Goal: Transaction & Acquisition: Purchase product/service

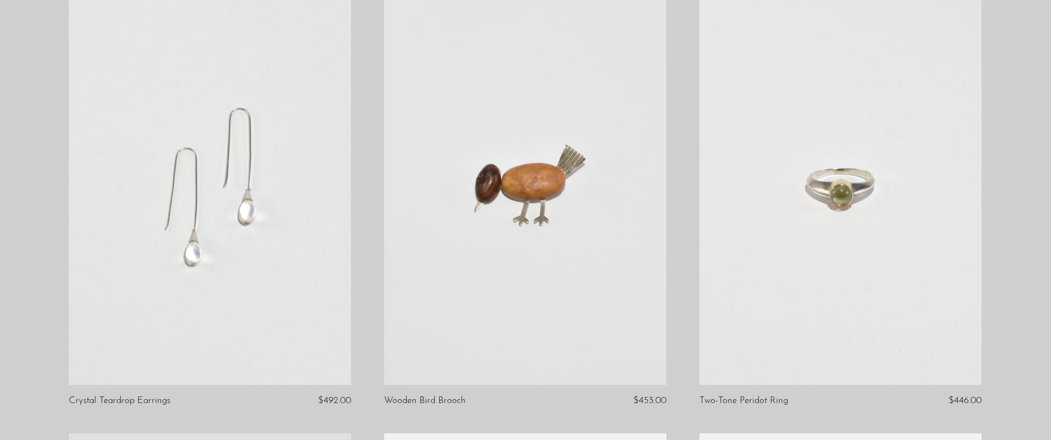
scroll to position [153, 0]
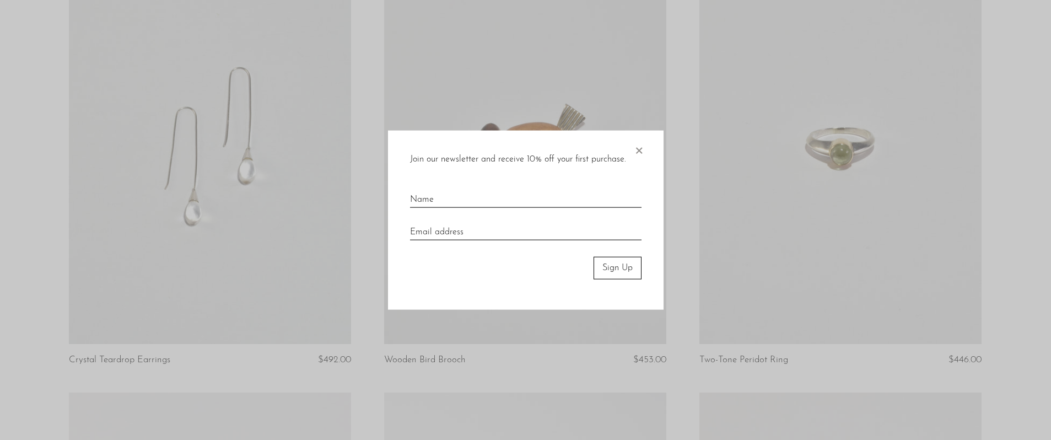
click at [637, 147] on span "×" at bounding box center [638, 148] width 11 height 35
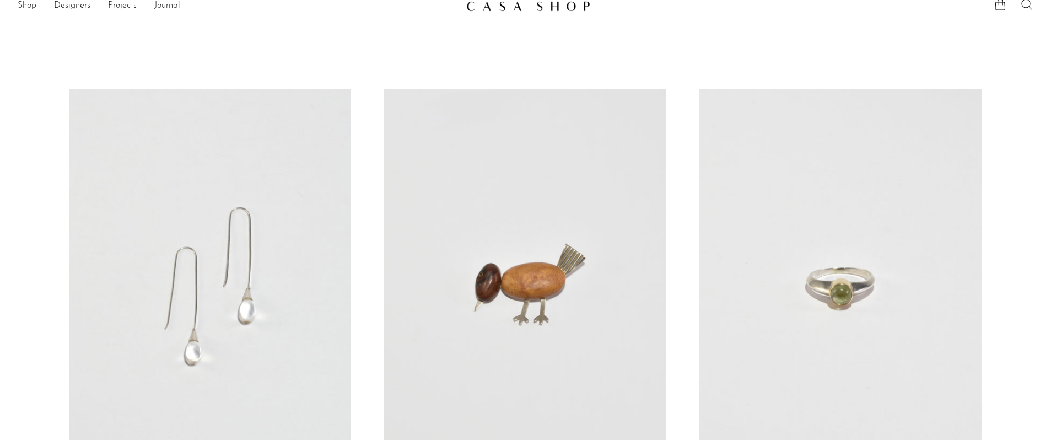
scroll to position [0, 0]
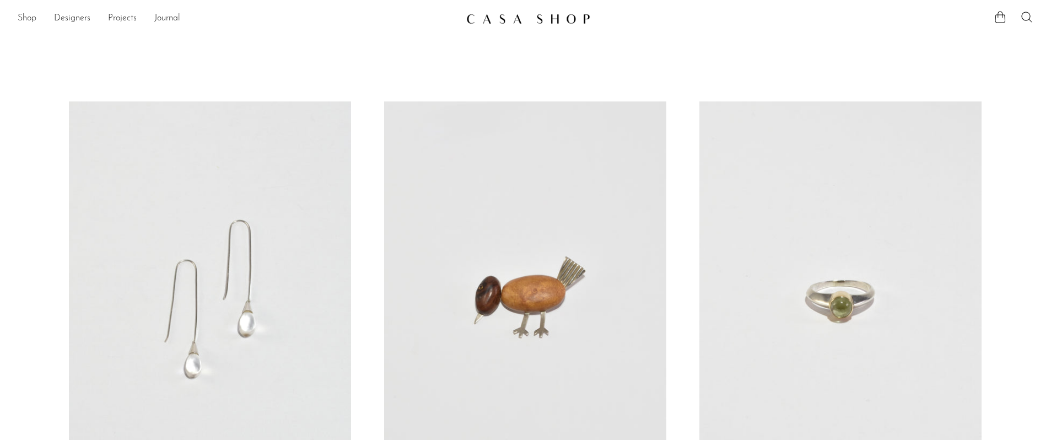
click at [29, 18] on link "Shop" at bounding box center [27, 19] width 19 height 14
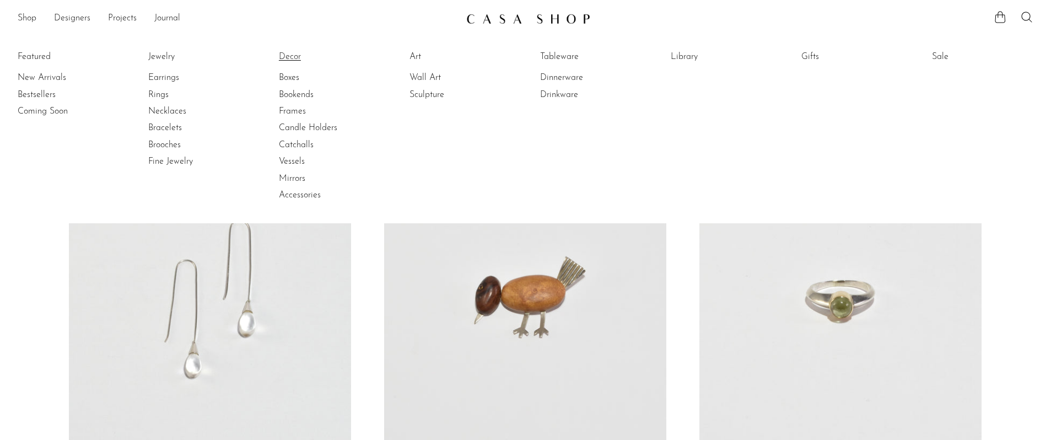
click at [287, 57] on link "Decor" at bounding box center [320, 57] width 83 height 12
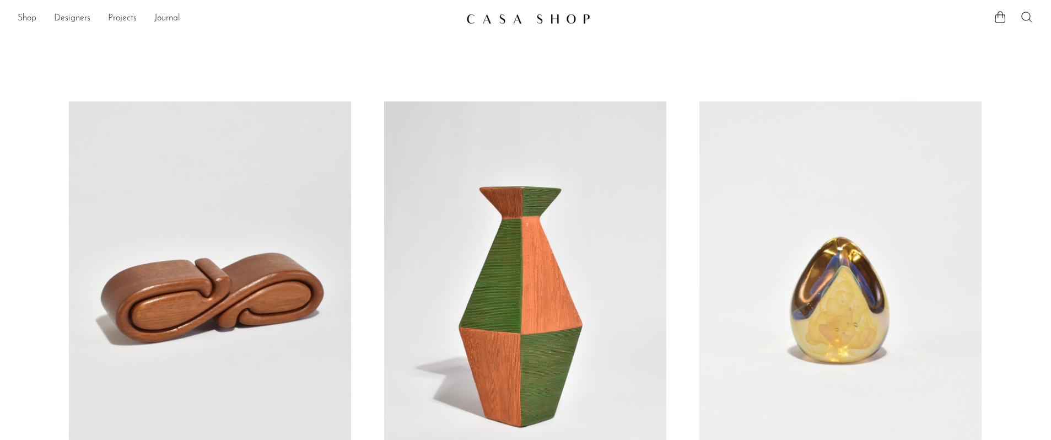
click at [1028, 19] on icon at bounding box center [1026, 16] width 13 height 13
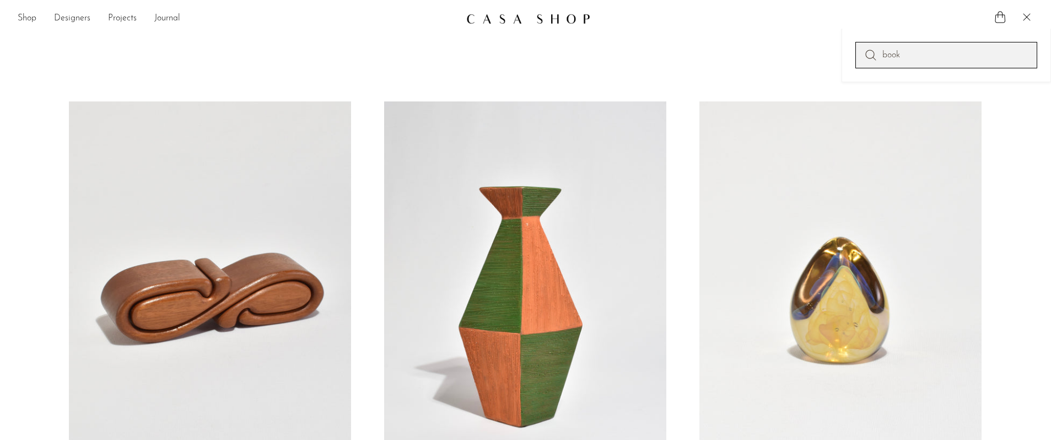
type input "book"
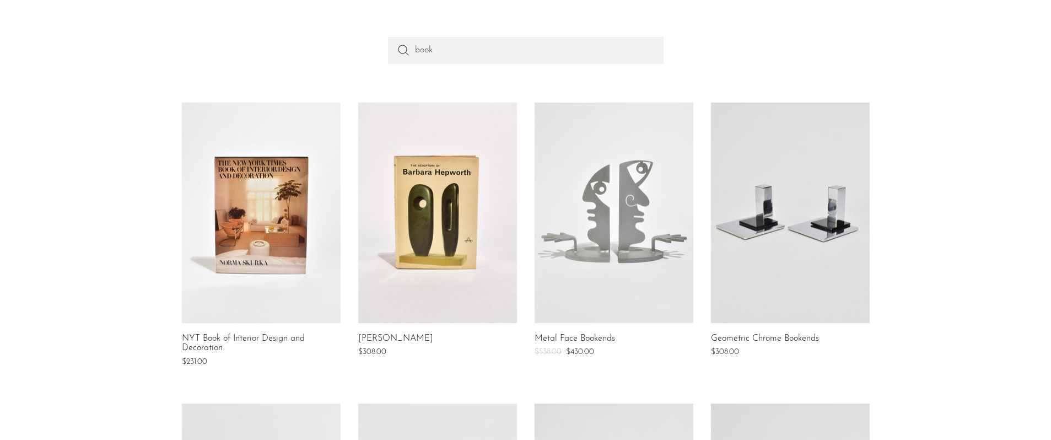
scroll to position [109, 0]
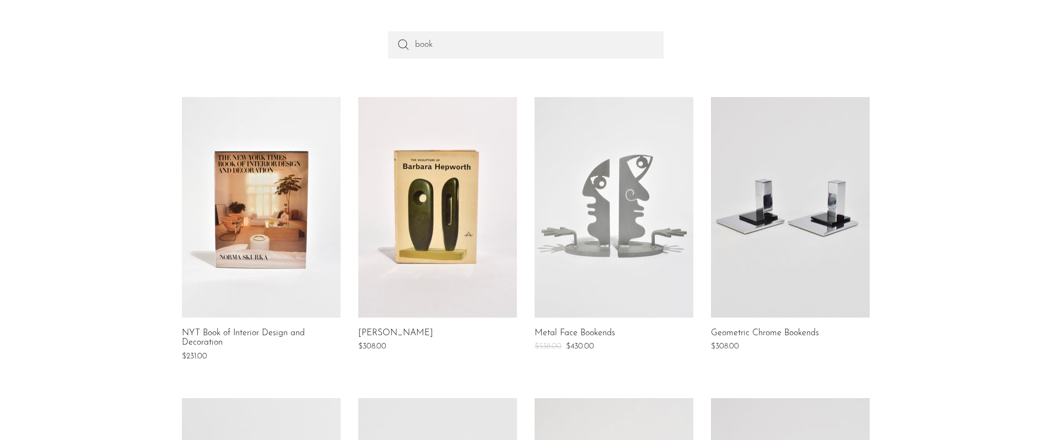
click at [602, 230] on link at bounding box center [613, 207] width 159 height 220
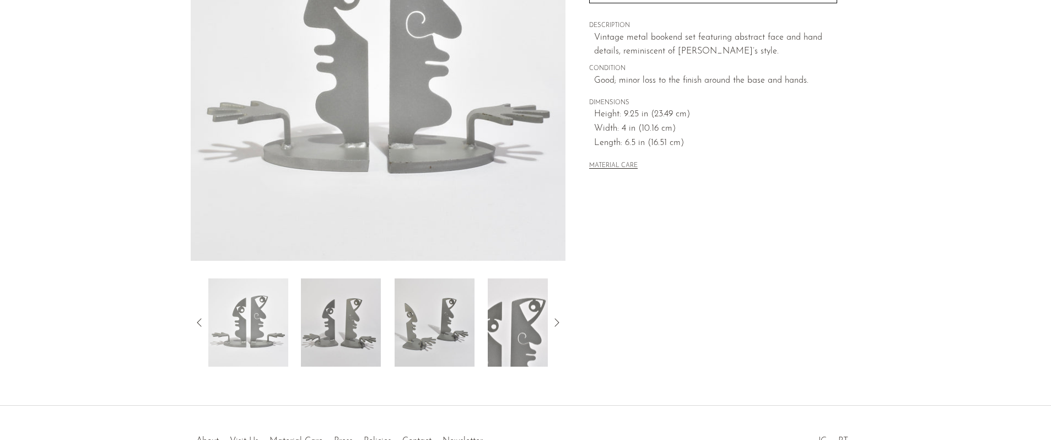
scroll to position [204, 0]
click at [239, 327] on img at bounding box center [248, 321] width 80 height 88
click at [253, 322] on img at bounding box center [248, 321] width 80 height 88
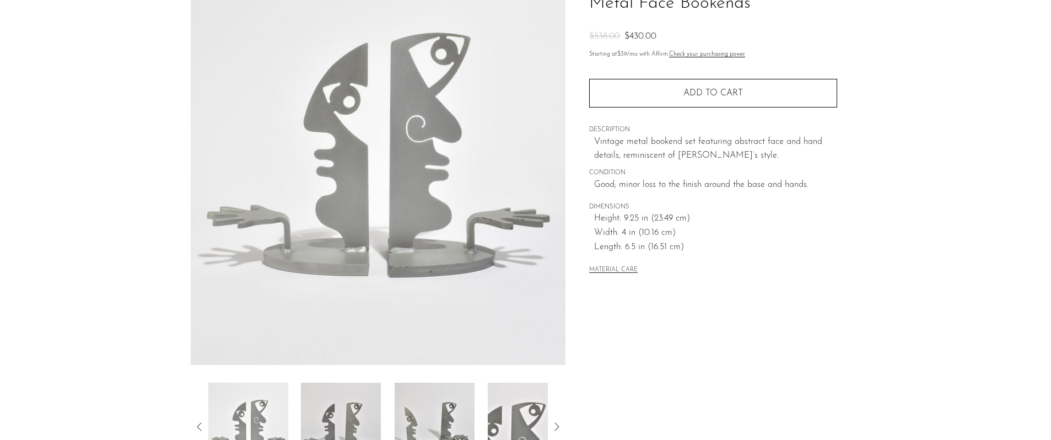
scroll to position [0, 0]
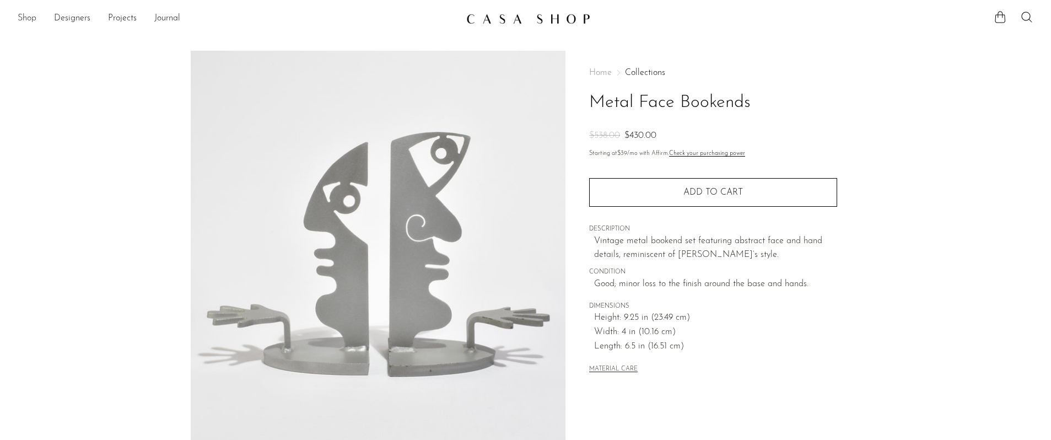
click at [34, 19] on link "Shop" at bounding box center [27, 19] width 19 height 14
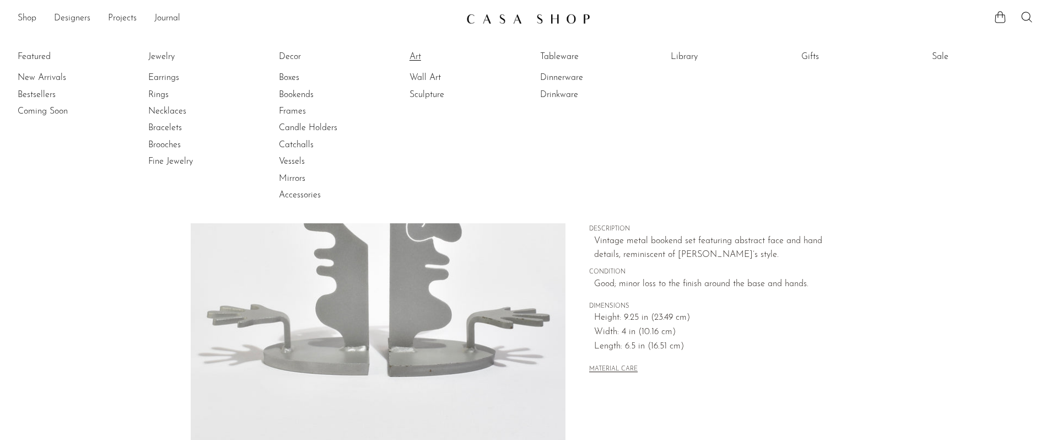
click at [418, 58] on link "Art" at bounding box center [450, 57] width 83 height 12
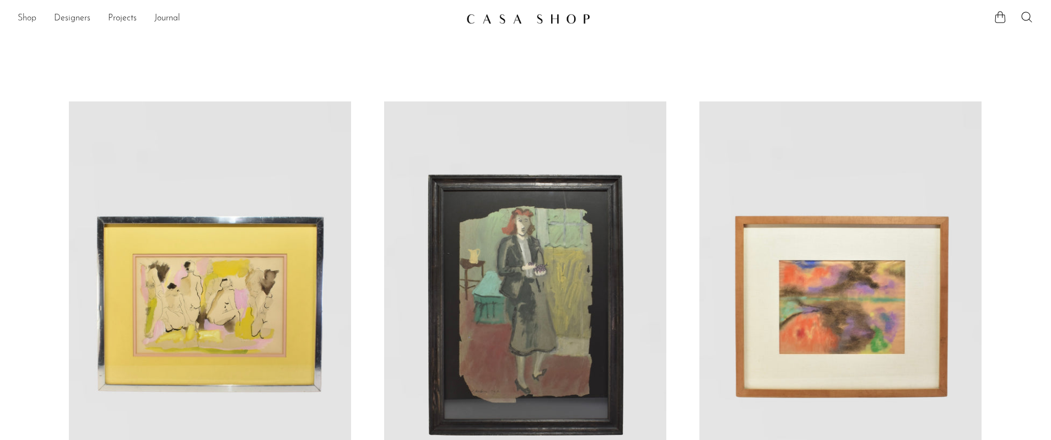
click at [26, 21] on link "Shop" at bounding box center [27, 19] width 19 height 14
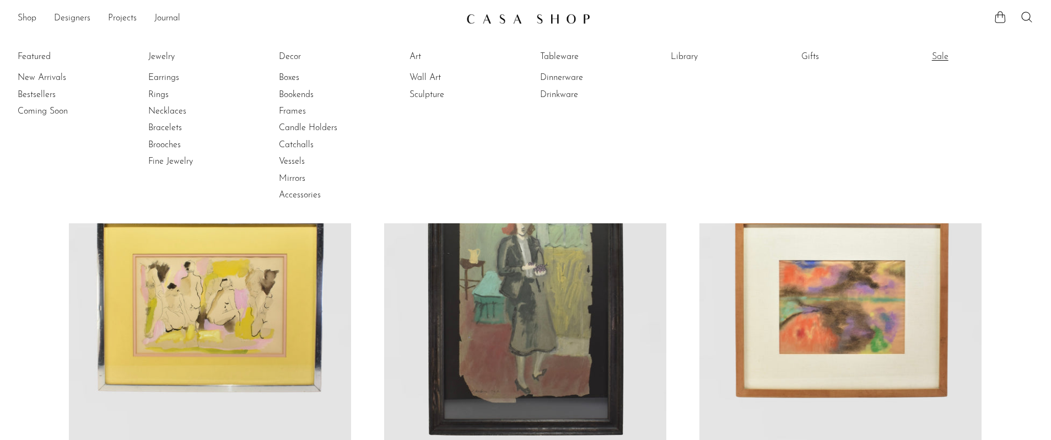
click at [943, 57] on link "Sale" at bounding box center [973, 57] width 83 height 12
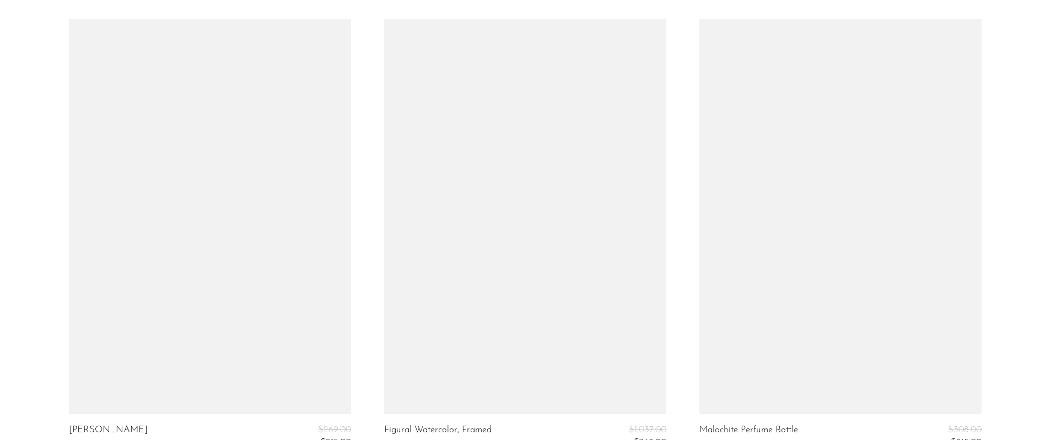
scroll to position [540, 0]
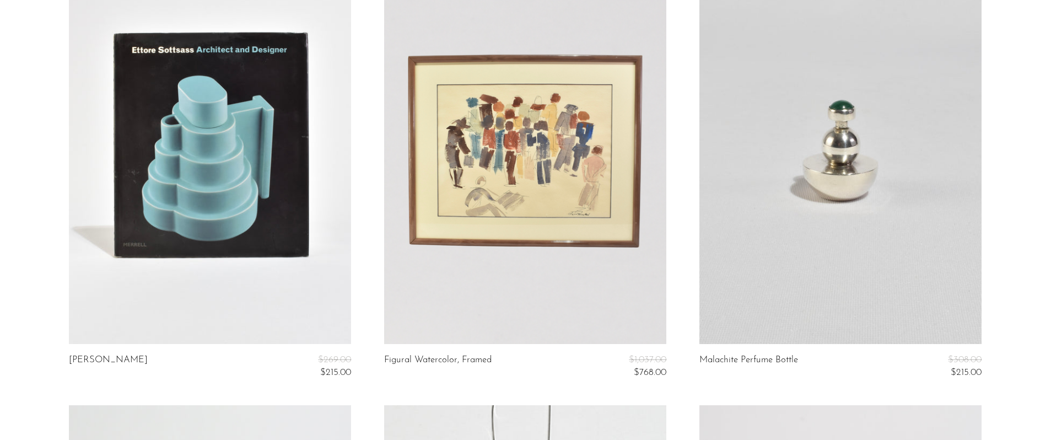
click at [179, 122] on link at bounding box center [210, 146] width 282 height 395
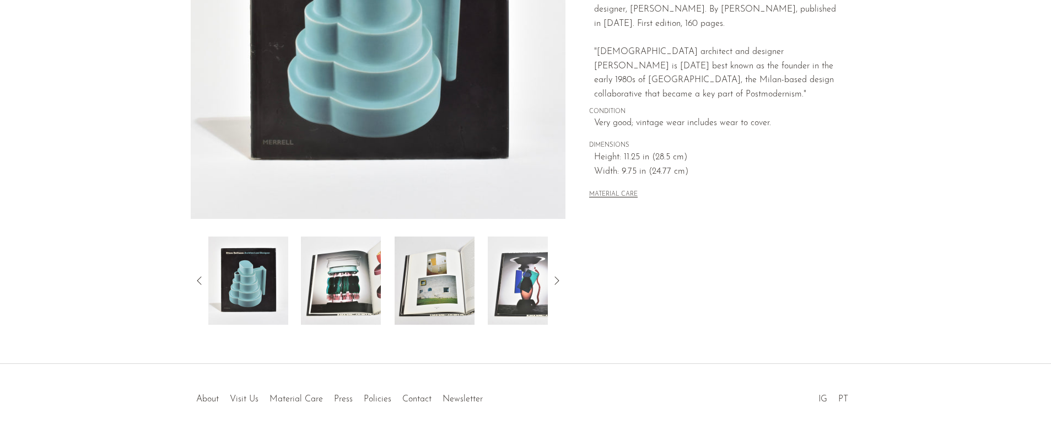
scroll to position [239, 0]
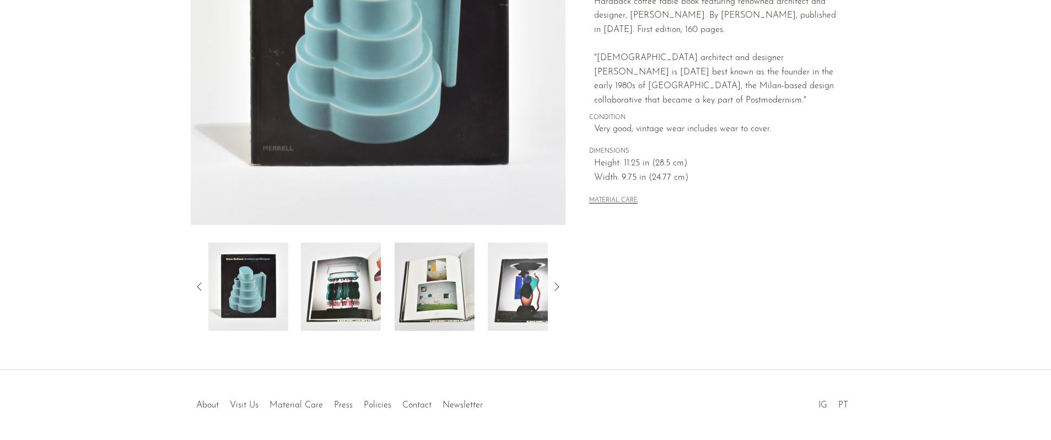
click at [510, 287] on img at bounding box center [528, 286] width 80 height 88
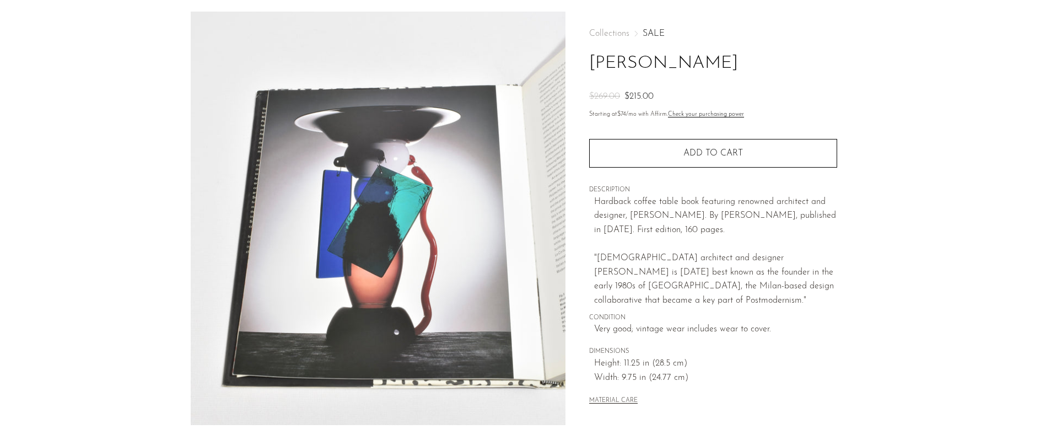
scroll to position [39, 0]
